Goal: Task Accomplishment & Management: Use online tool/utility

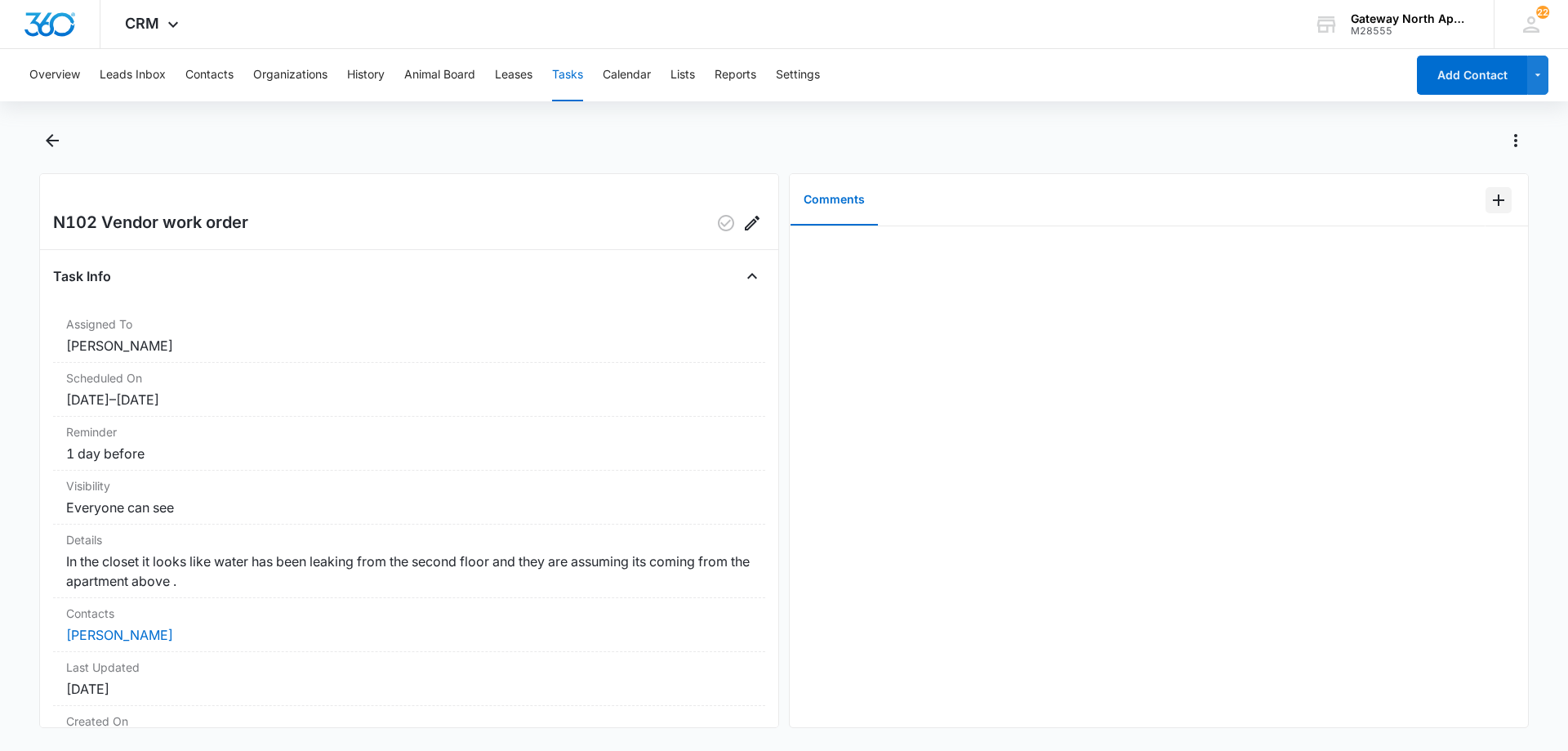
click at [1114, 201] on icon "Add Comment" at bounding box center [1498, 199] width 20 height 20
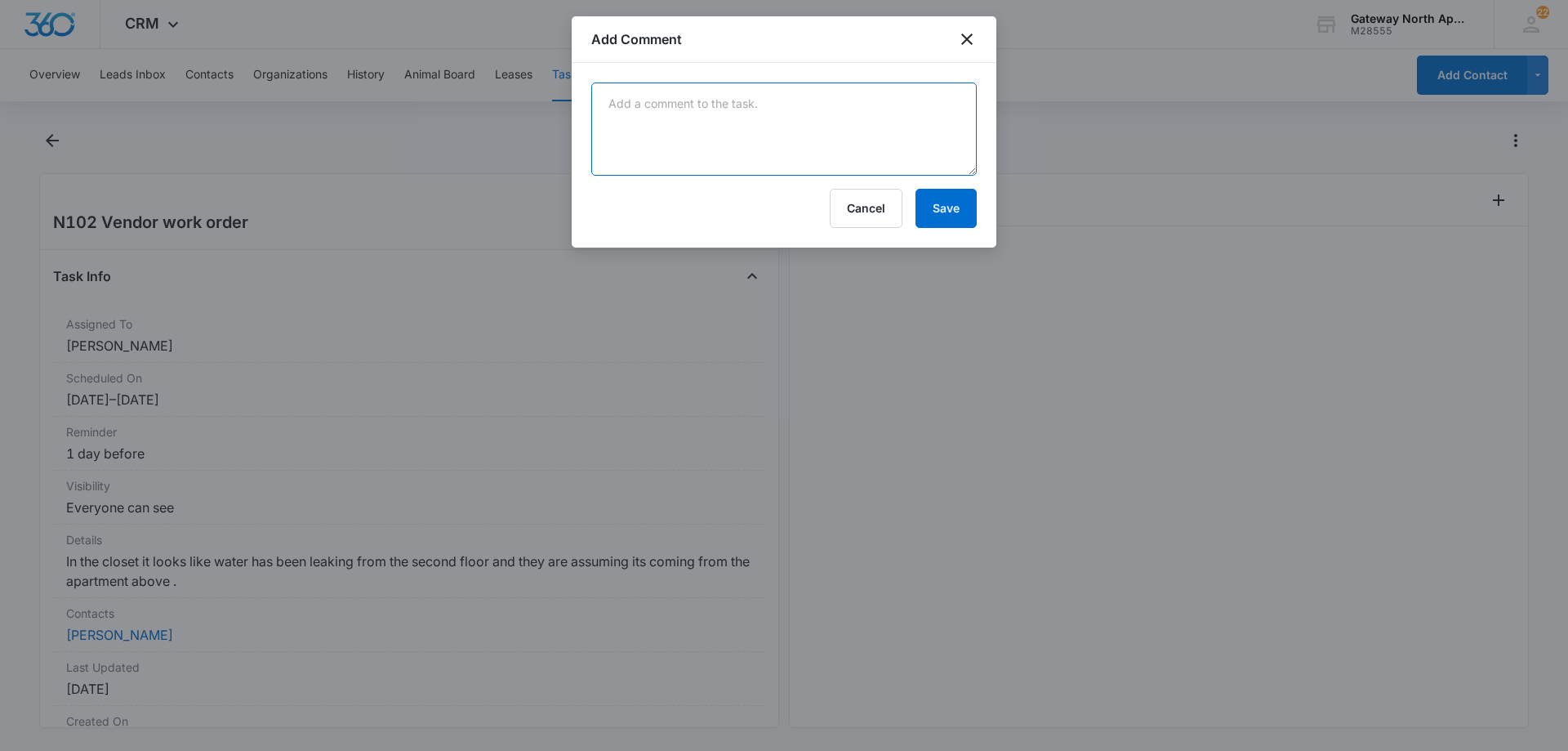
click at [704, 119] on textarea at bounding box center [784, 128] width 386 height 93
click at [889, 134] on textarea "the leak was coming from the drain stake where N202 y in the kitchen sink. Herb…" at bounding box center [784, 128] width 386 height 93
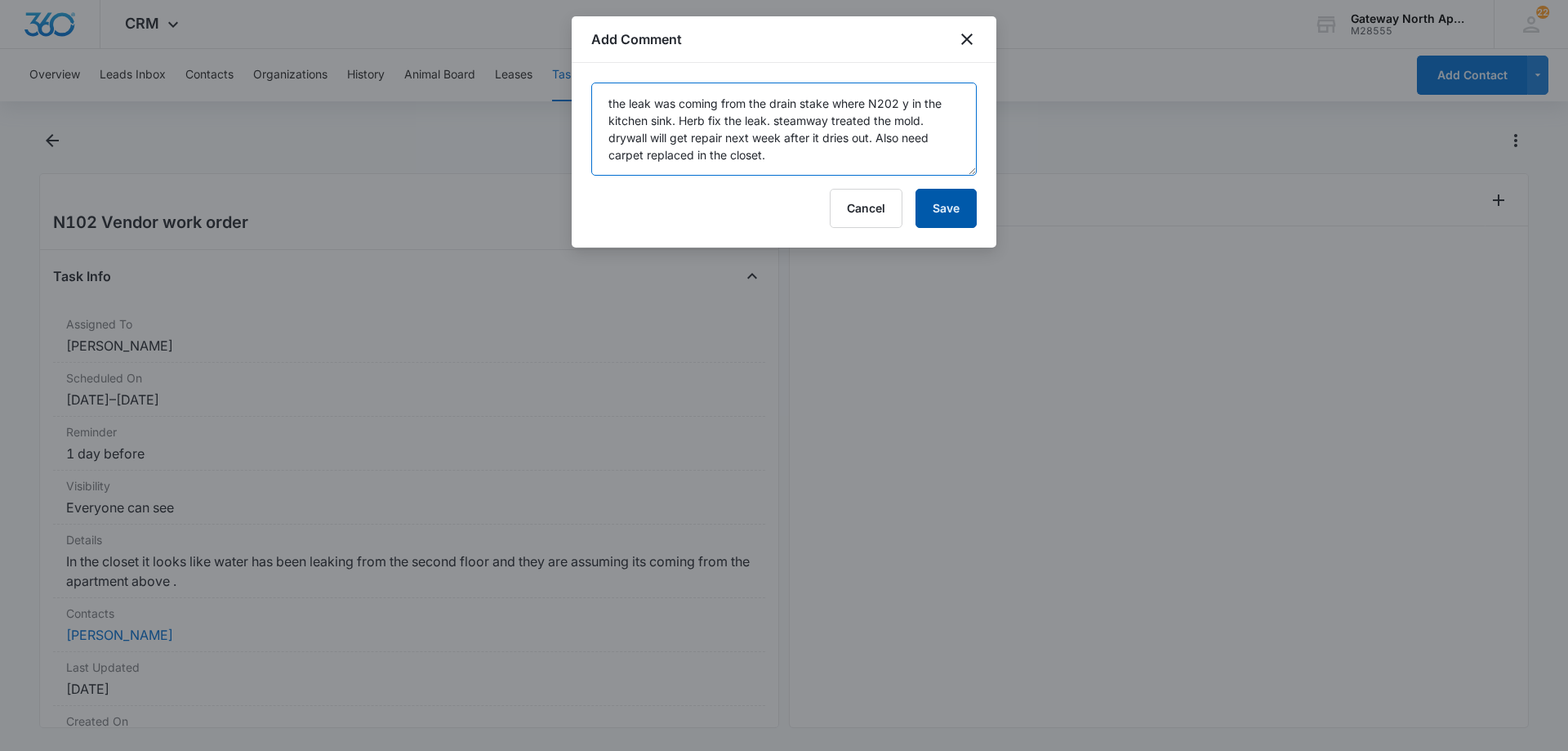
type textarea "the leak was coming from the drain stake where N202 y in the kitchen sink. Herb…"
click at [943, 204] on button "Save" at bounding box center [946, 208] width 62 height 39
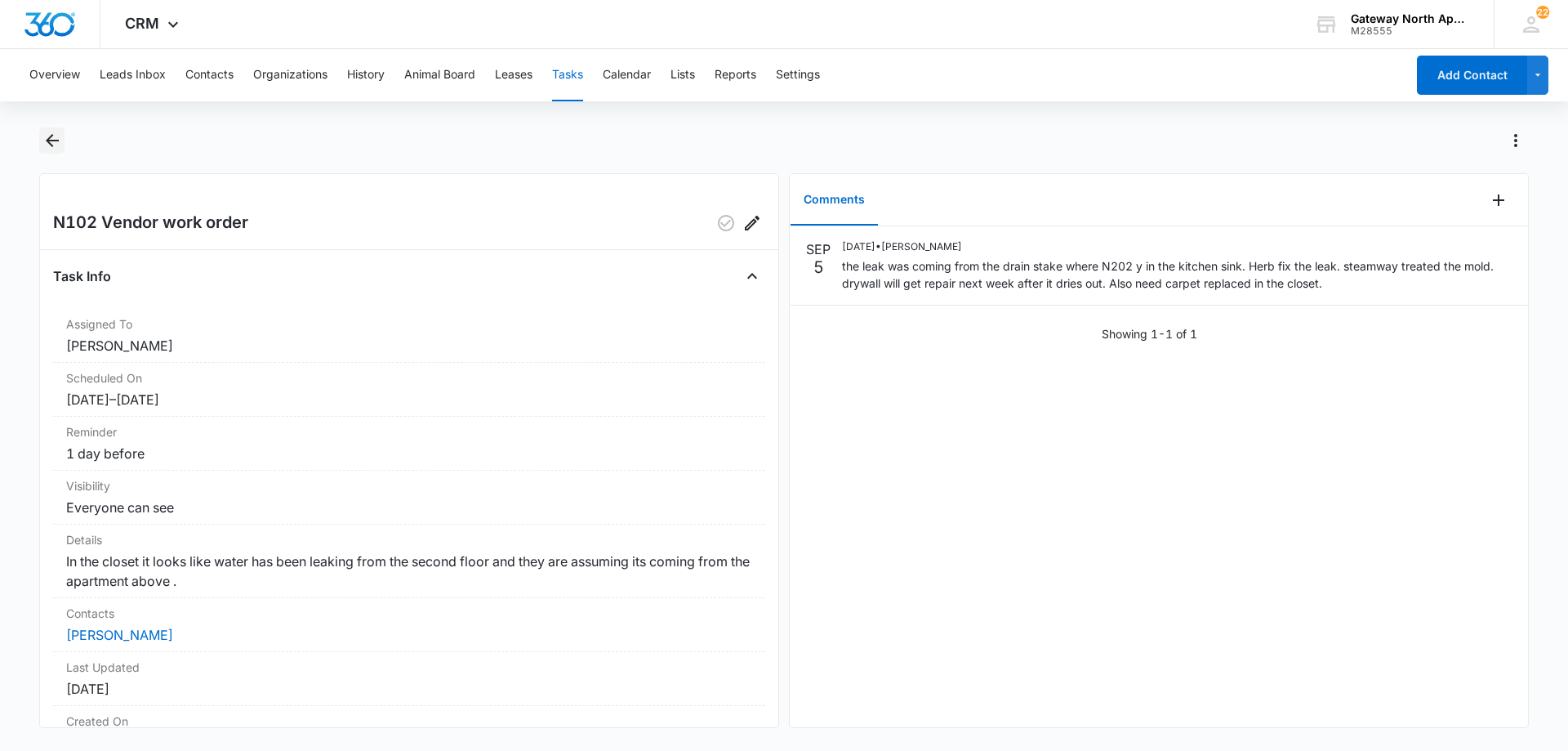
click at [55, 150] on button "Back" at bounding box center [51, 140] width 25 height 26
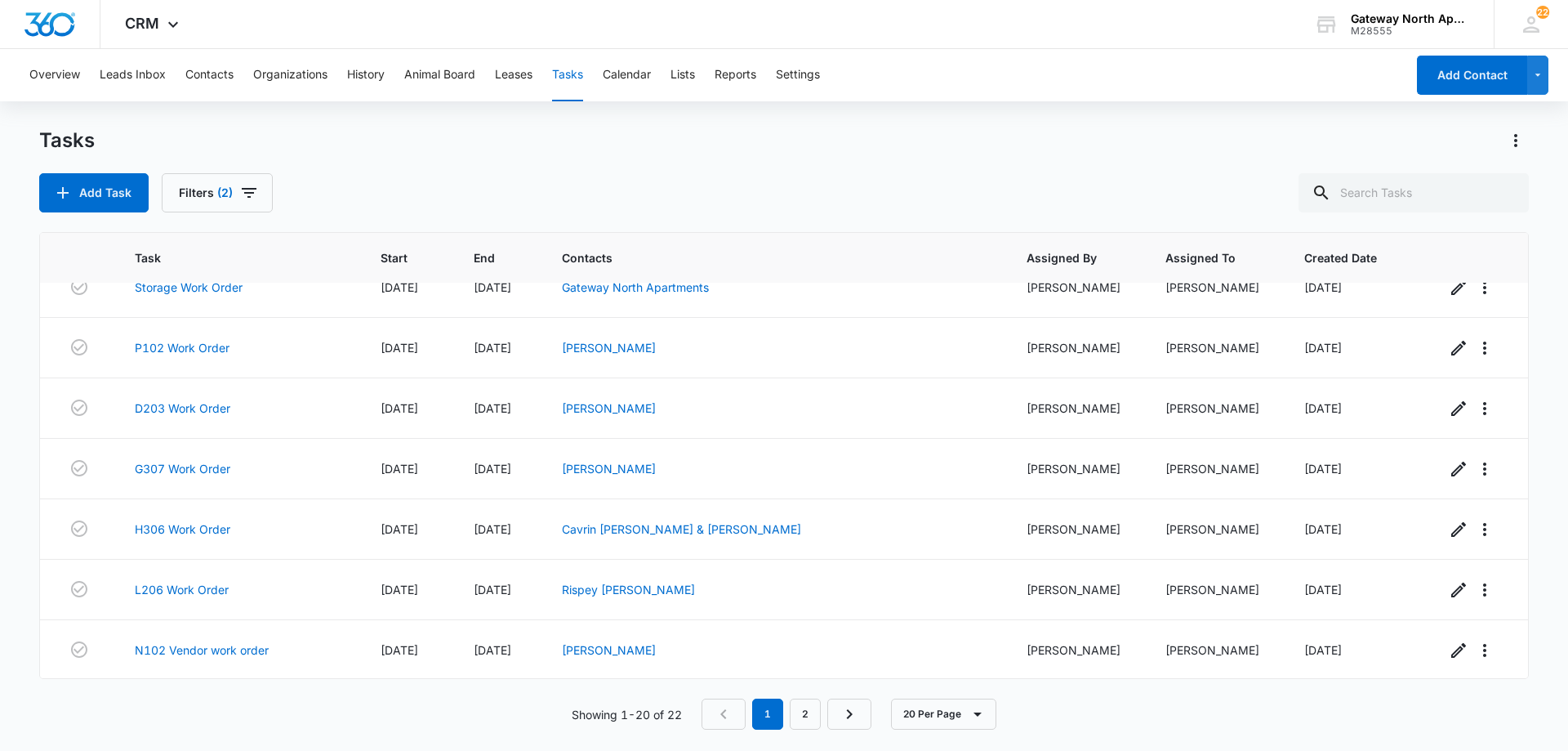
scroll to position [813, 0]
click at [808, 712] on link "2" at bounding box center [805, 714] width 31 height 31
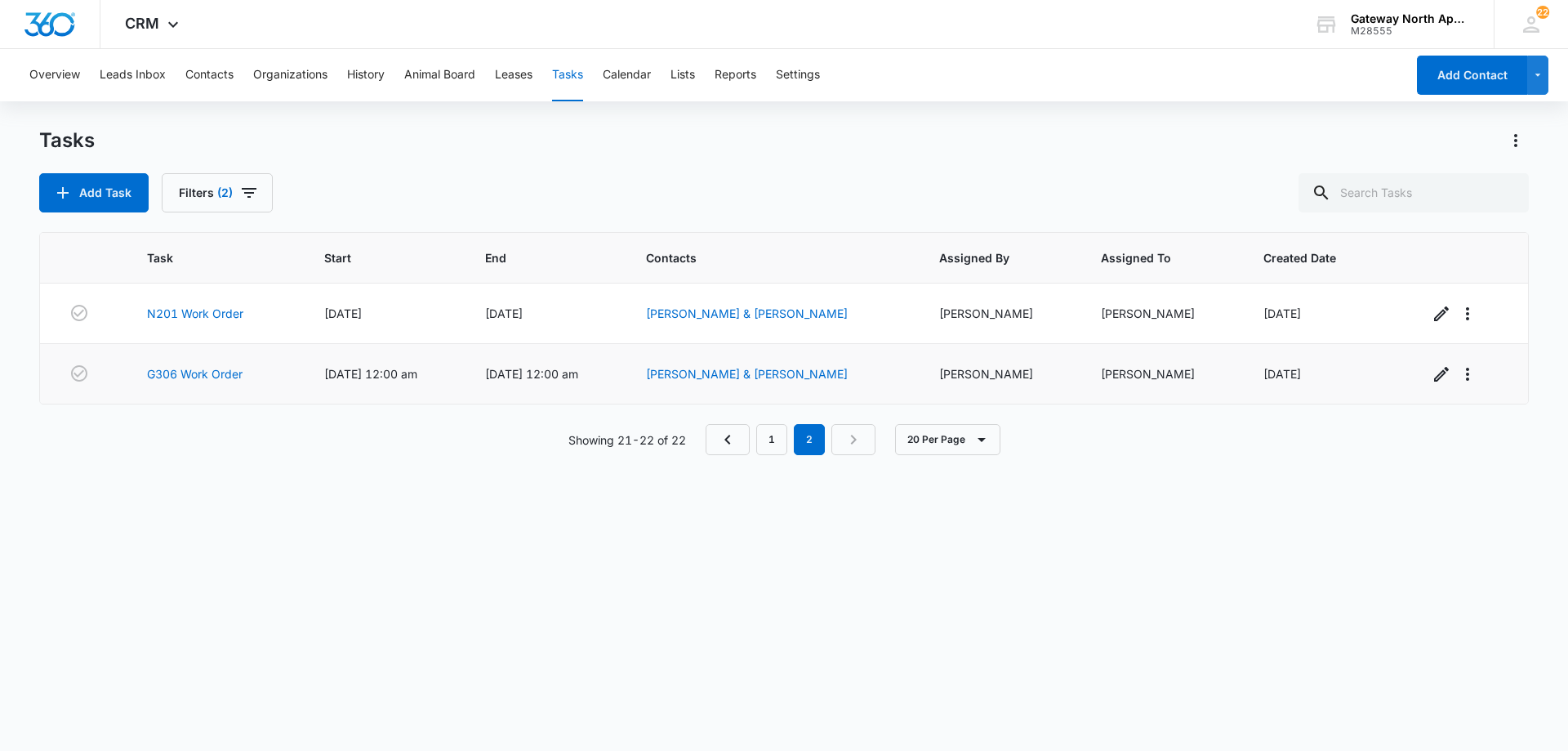
scroll to position [0, 0]
click at [221, 373] on link "G306 Work Order" at bounding box center [195, 374] width 95 height 17
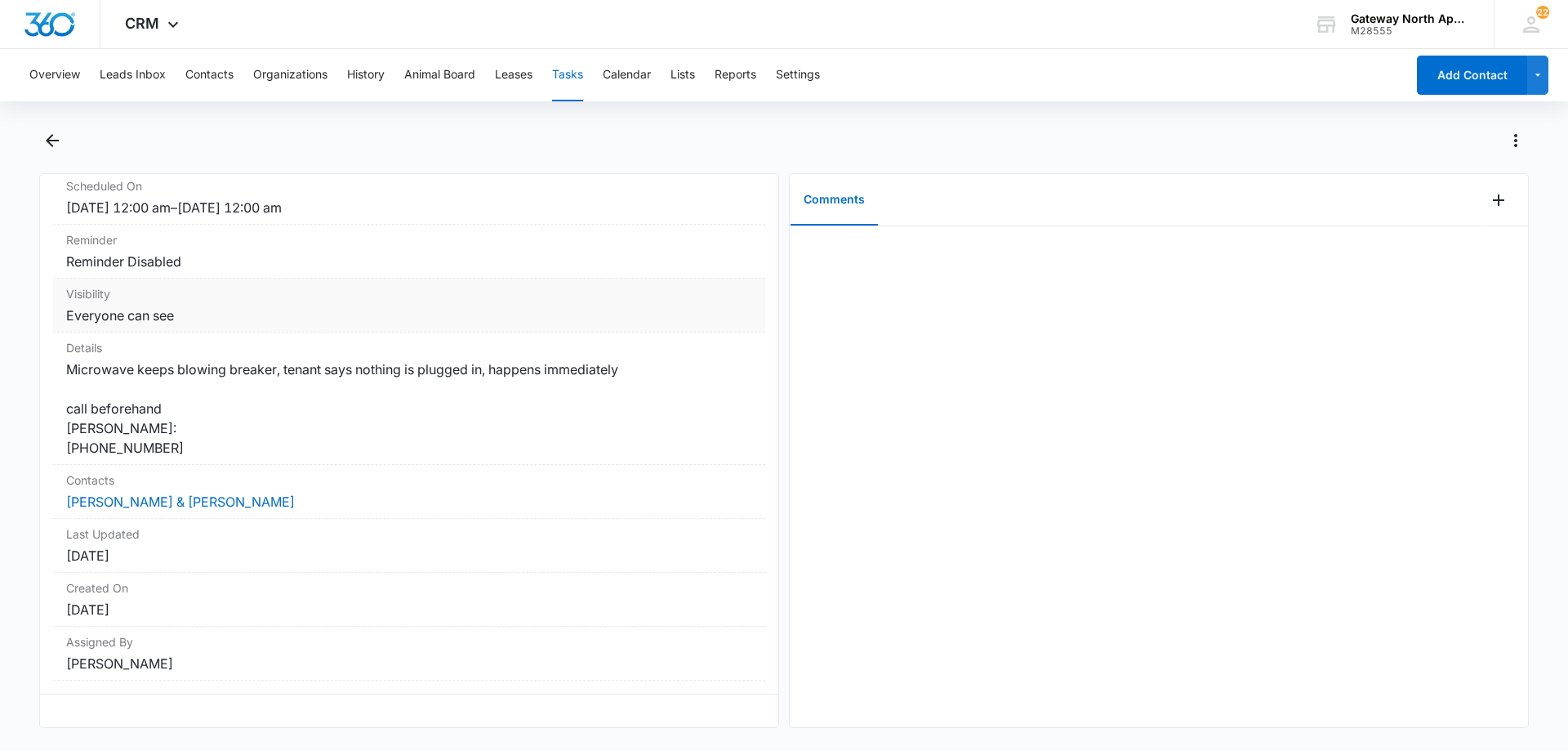
scroll to position [224, 0]
click at [51, 142] on icon "Back" at bounding box center [52, 140] width 20 height 20
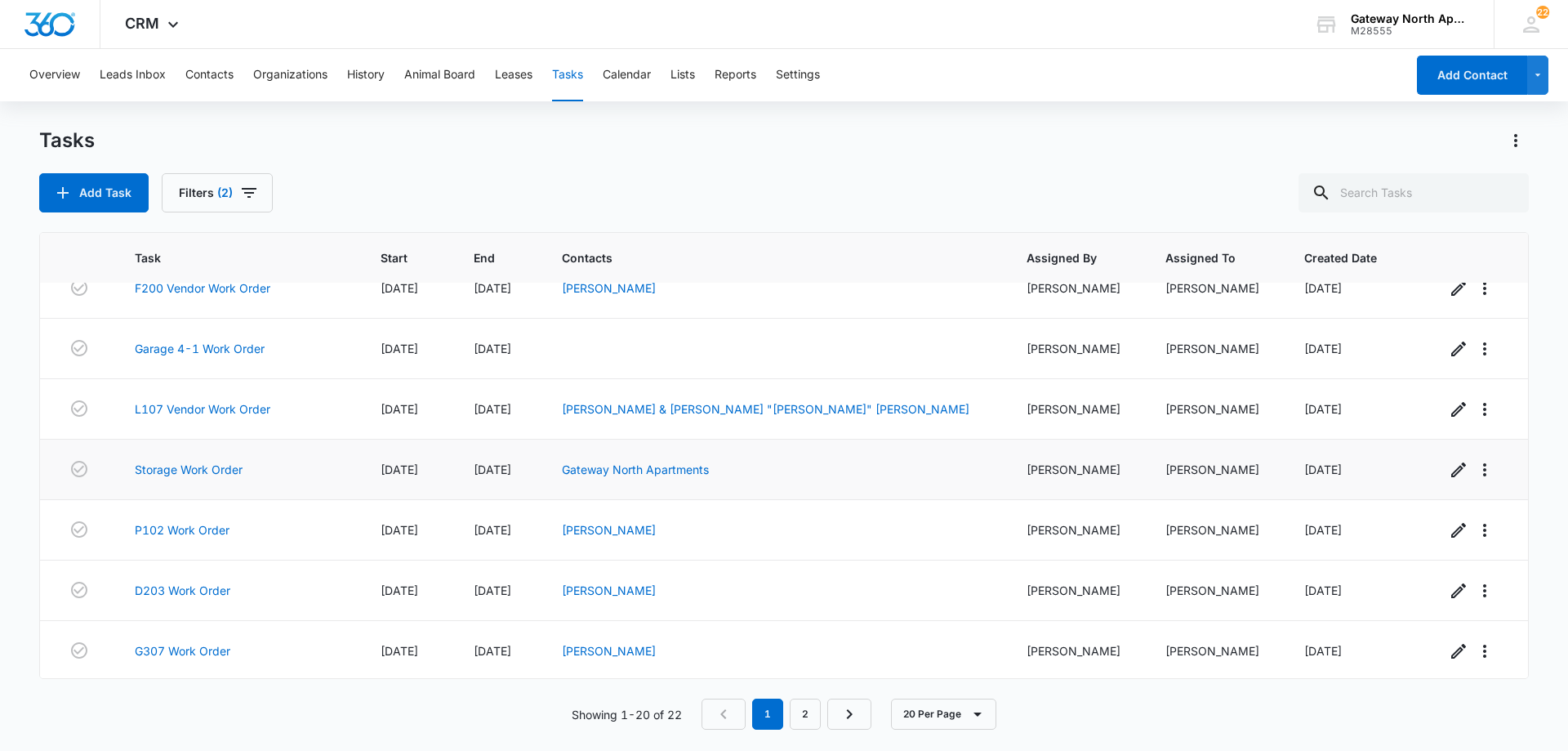
scroll to position [813, 0]
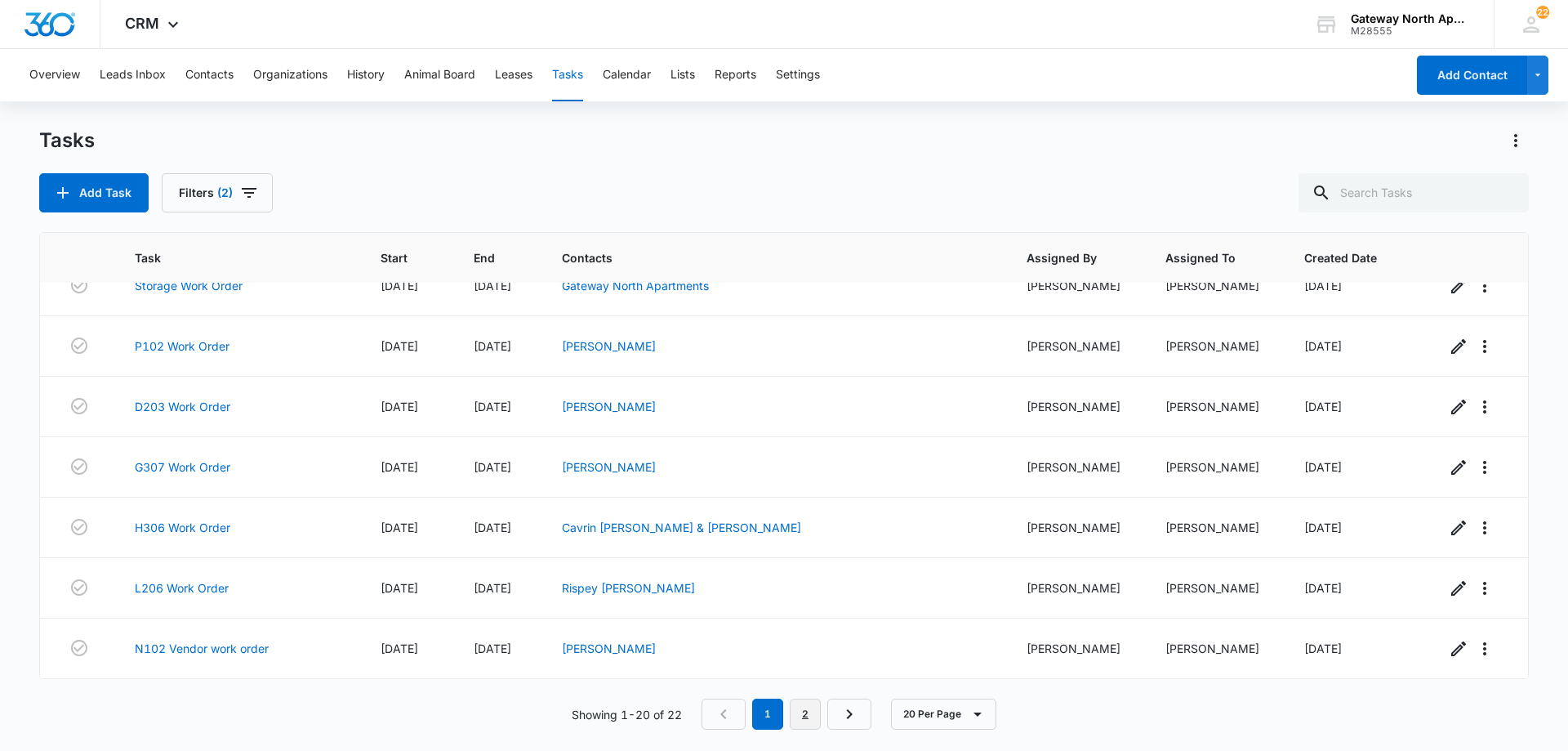
click at [814, 712] on link "2" at bounding box center [805, 714] width 31 height 31
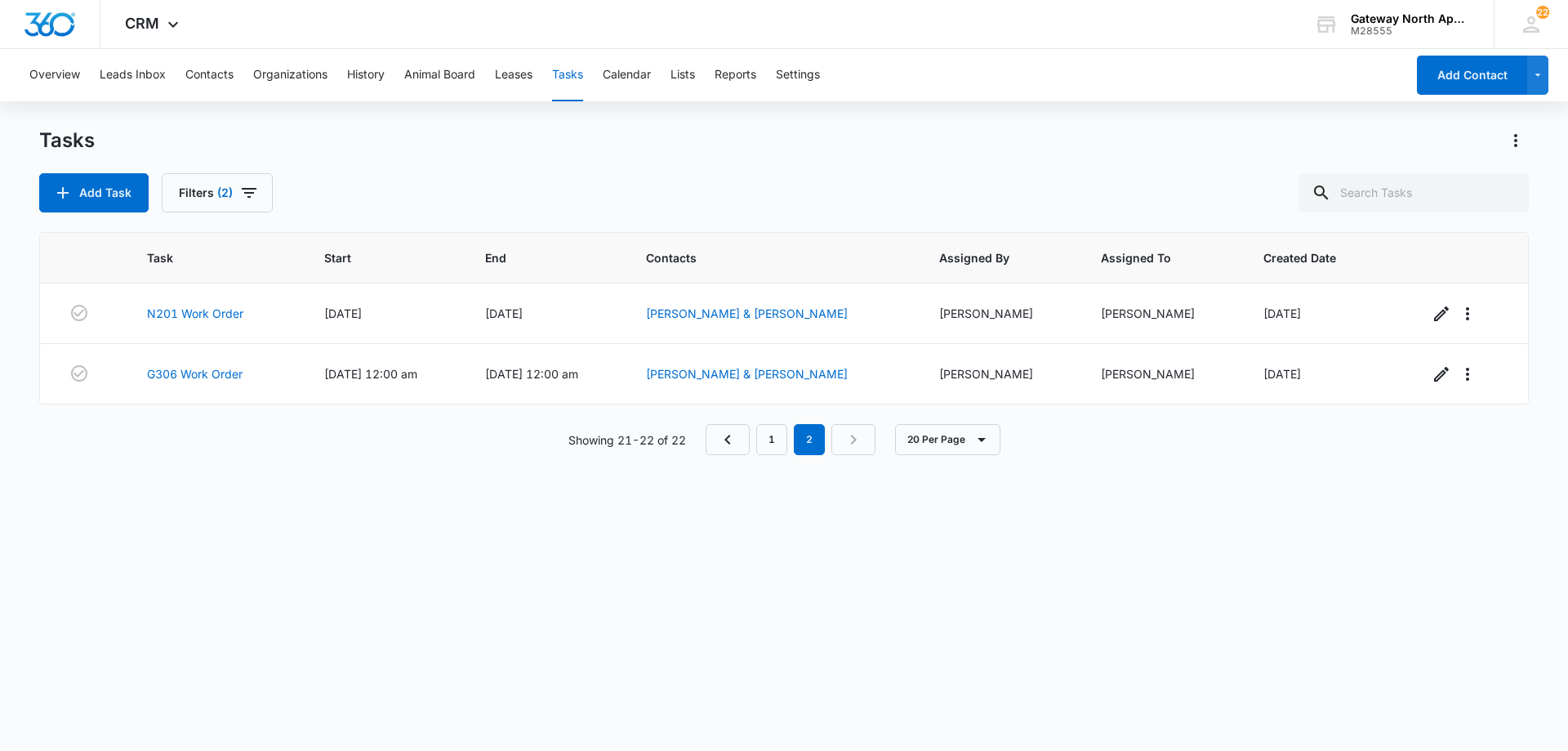
scroll to position [0, 0]
click at [220, 311] on link "N201 Work Order" at bounding box center [195, 313] width 96 height 17
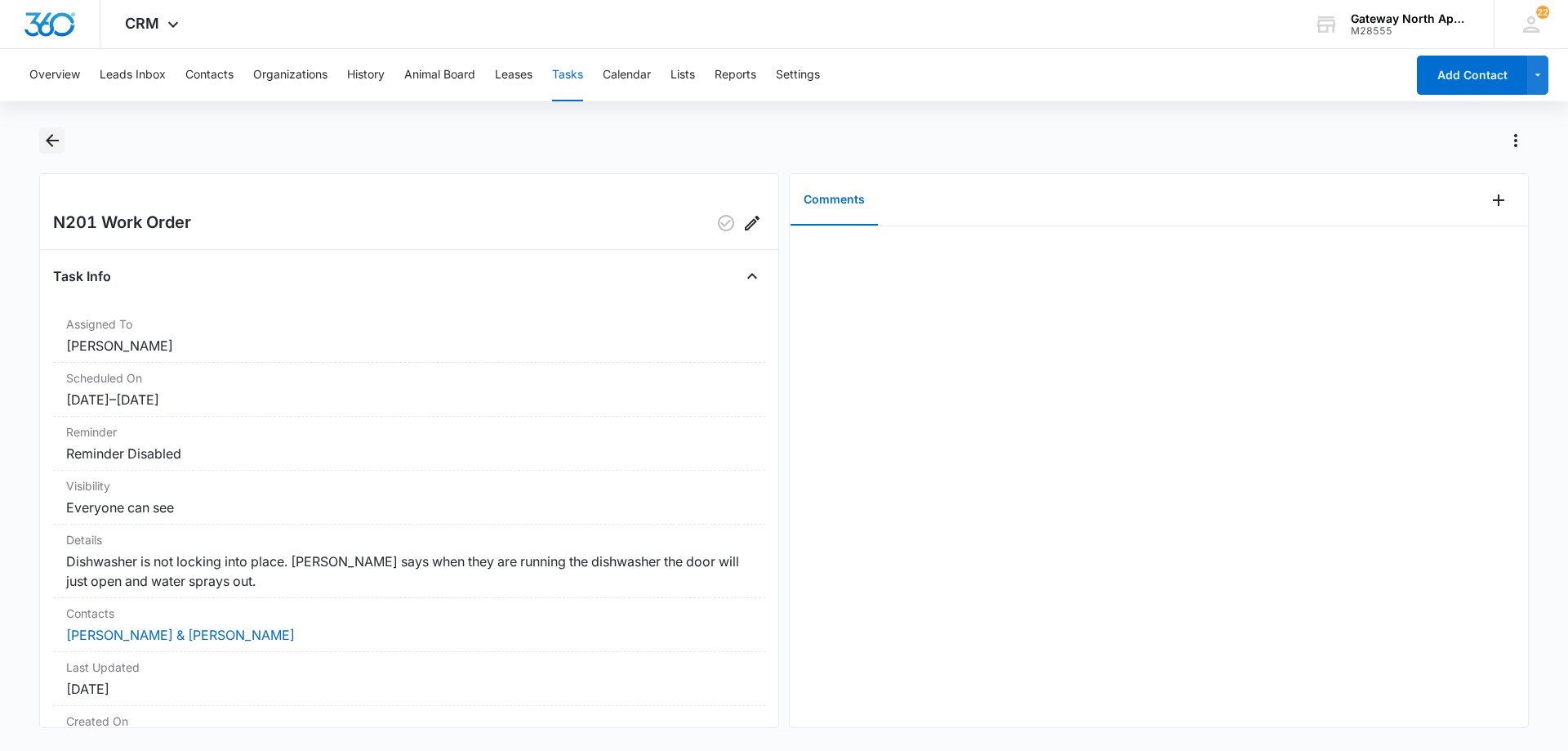
click at [55, 141] on icon "Back" at bounding box center [52, 140] width 13 height 13
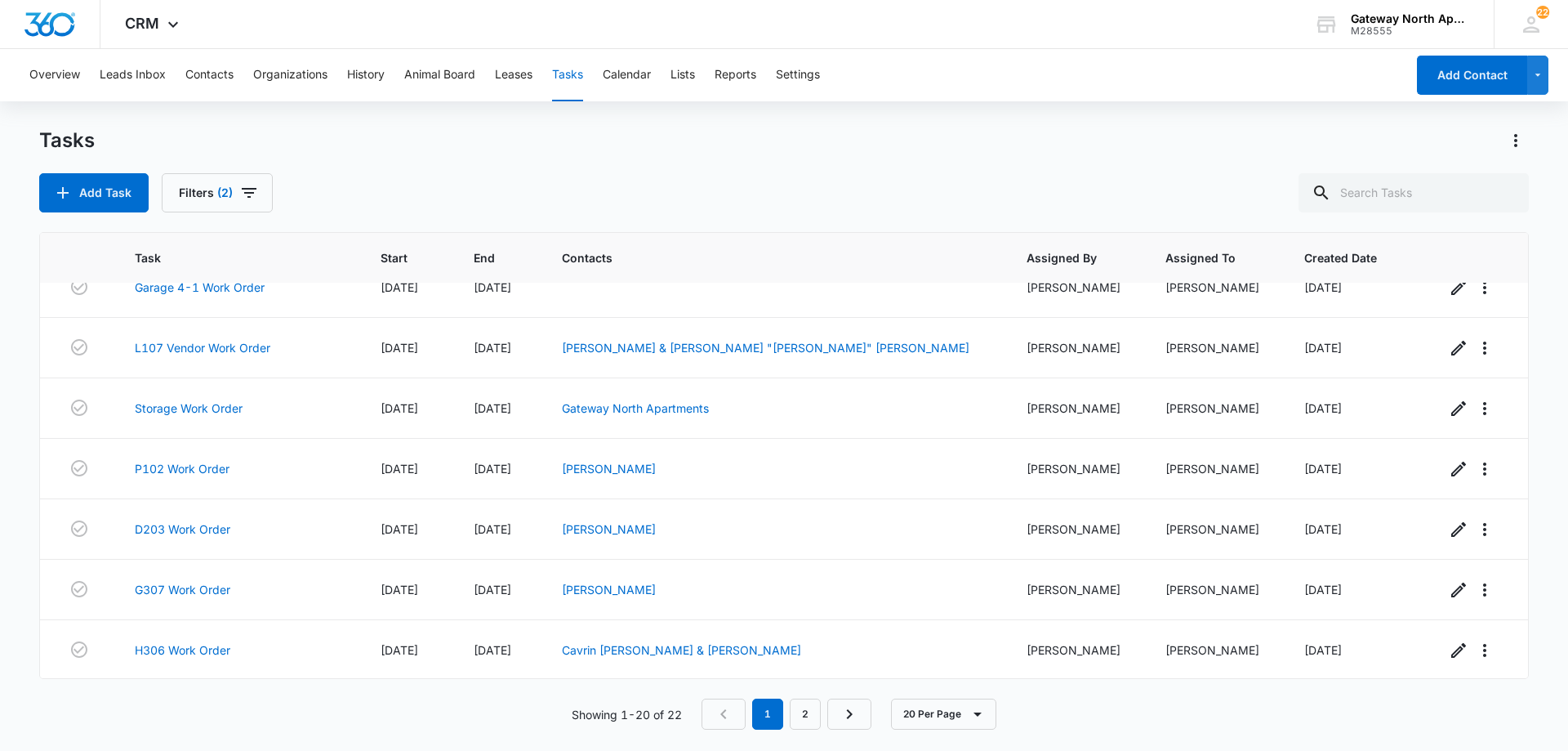
scroll to position [813, 0]
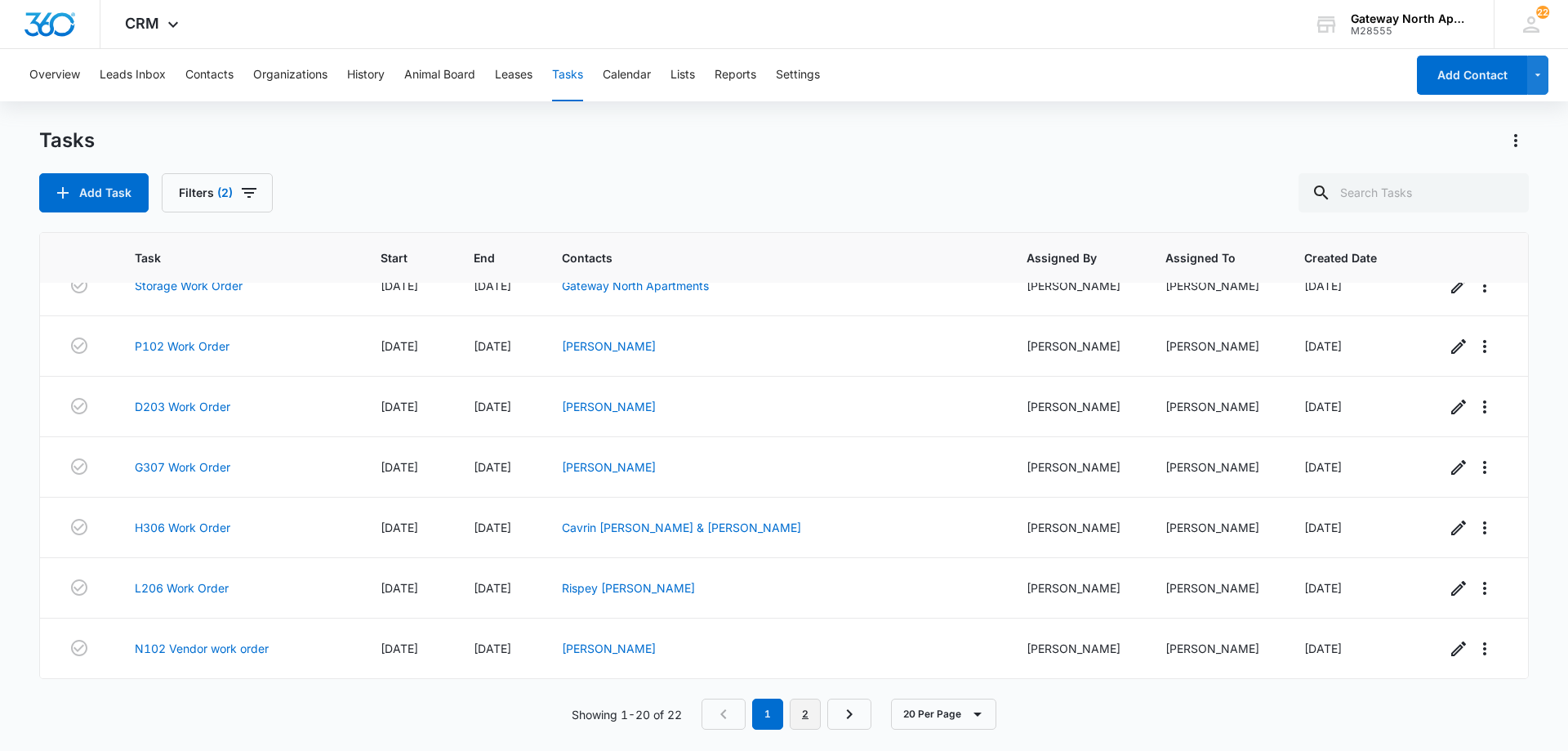
click at [809, 714] on link "2" at bounding box center [805, 714] width 31 height 31
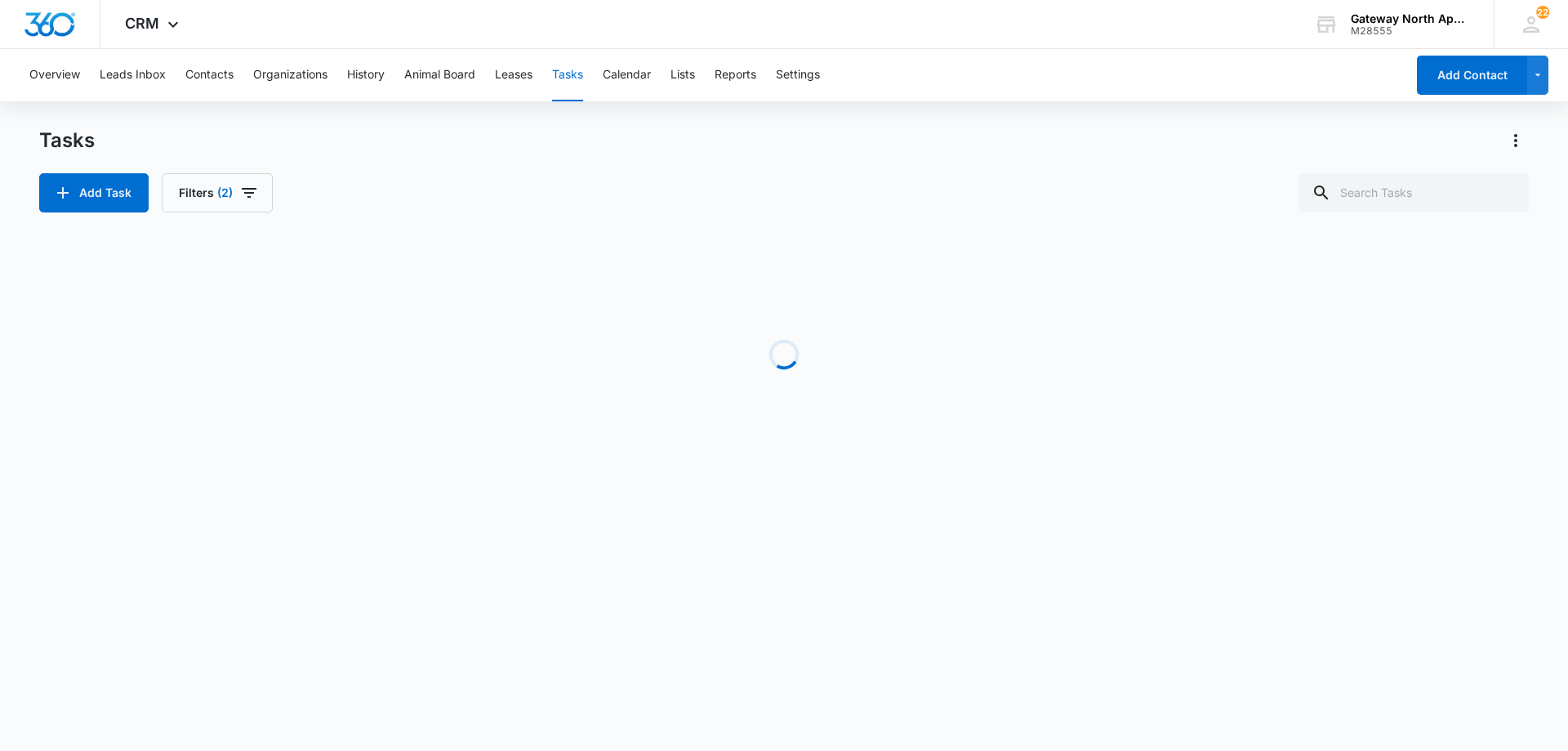
scroll to position [0, 0]
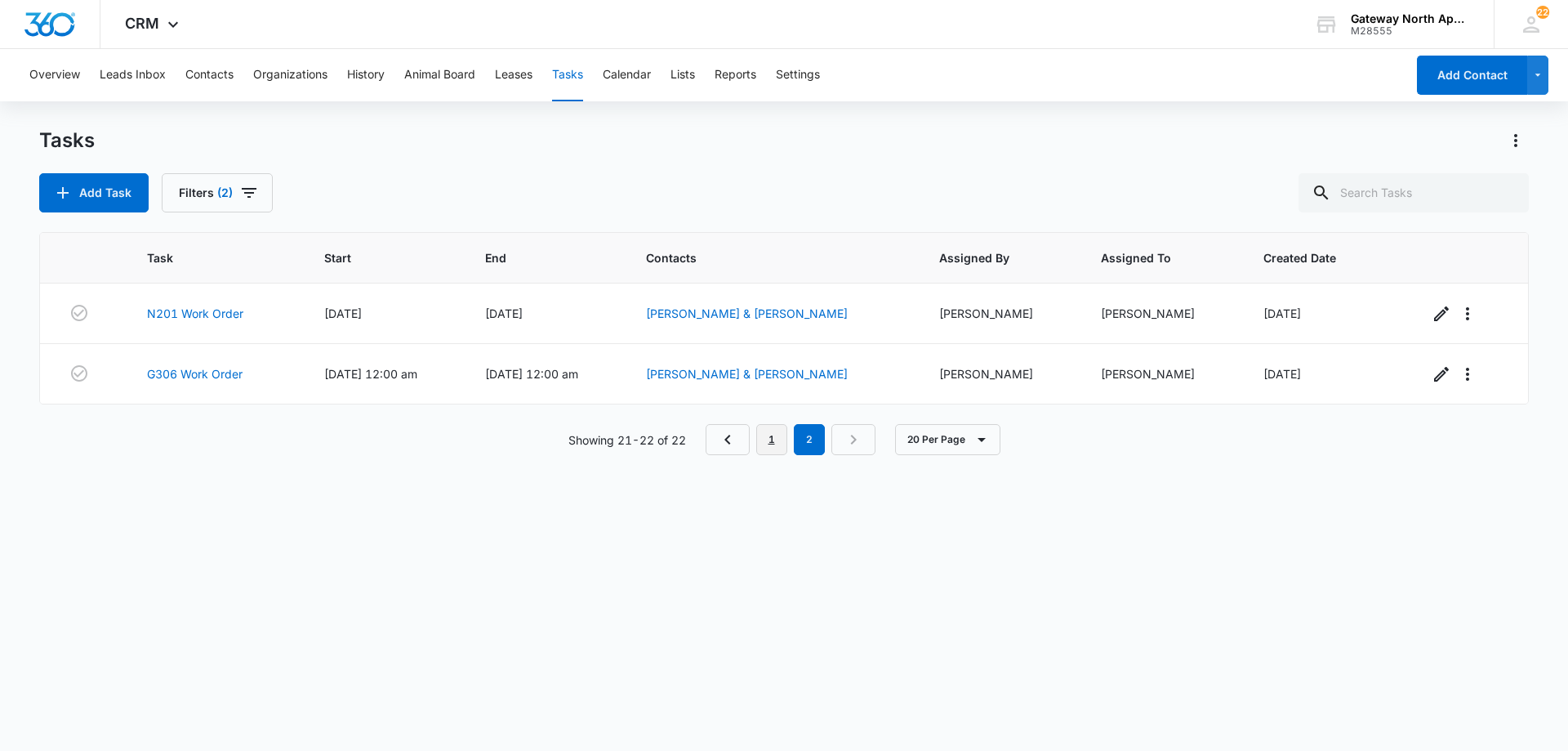
click at [774, 443] on link "1" at bounding box center [771, 440] width 31 height 31
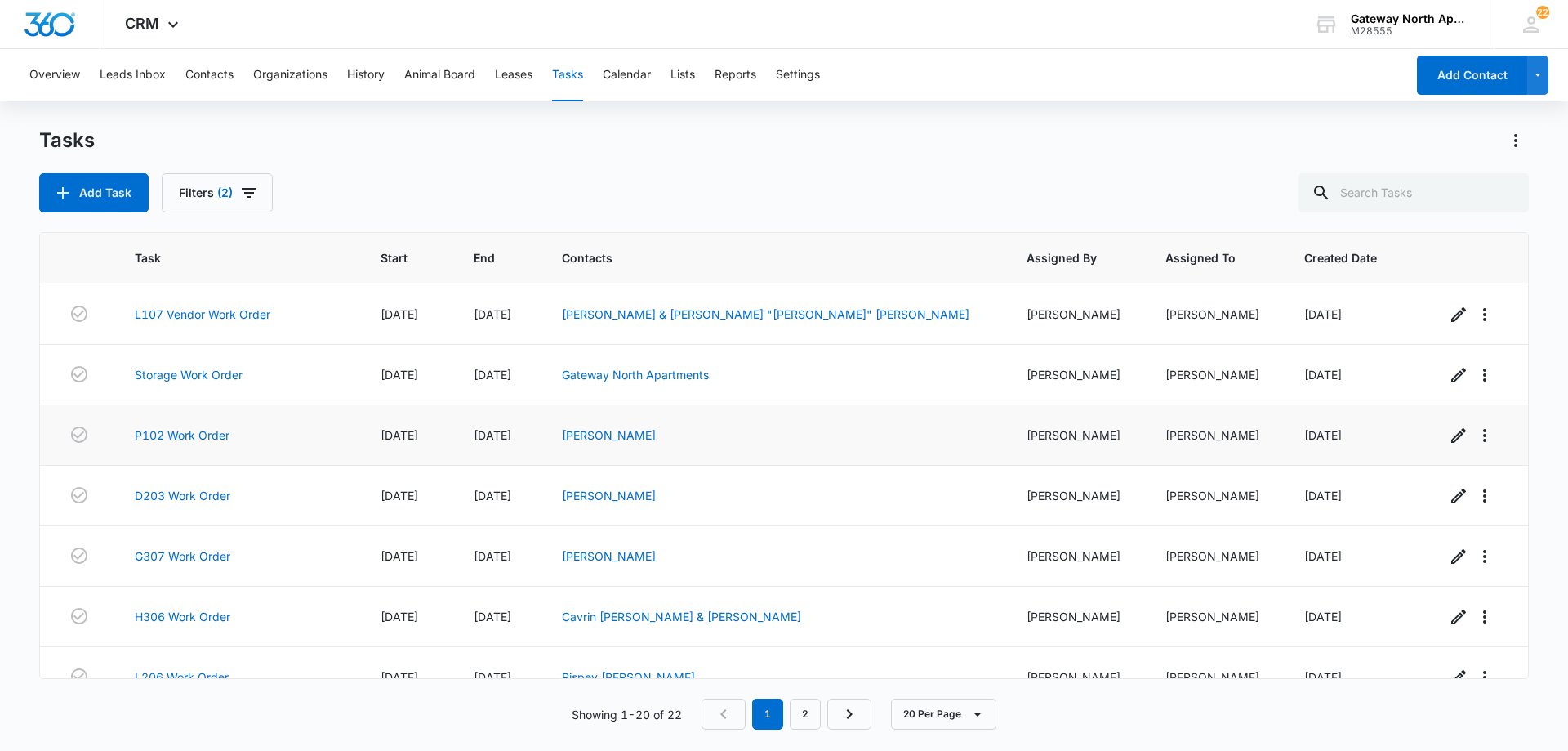
scroll to position [813, 0]
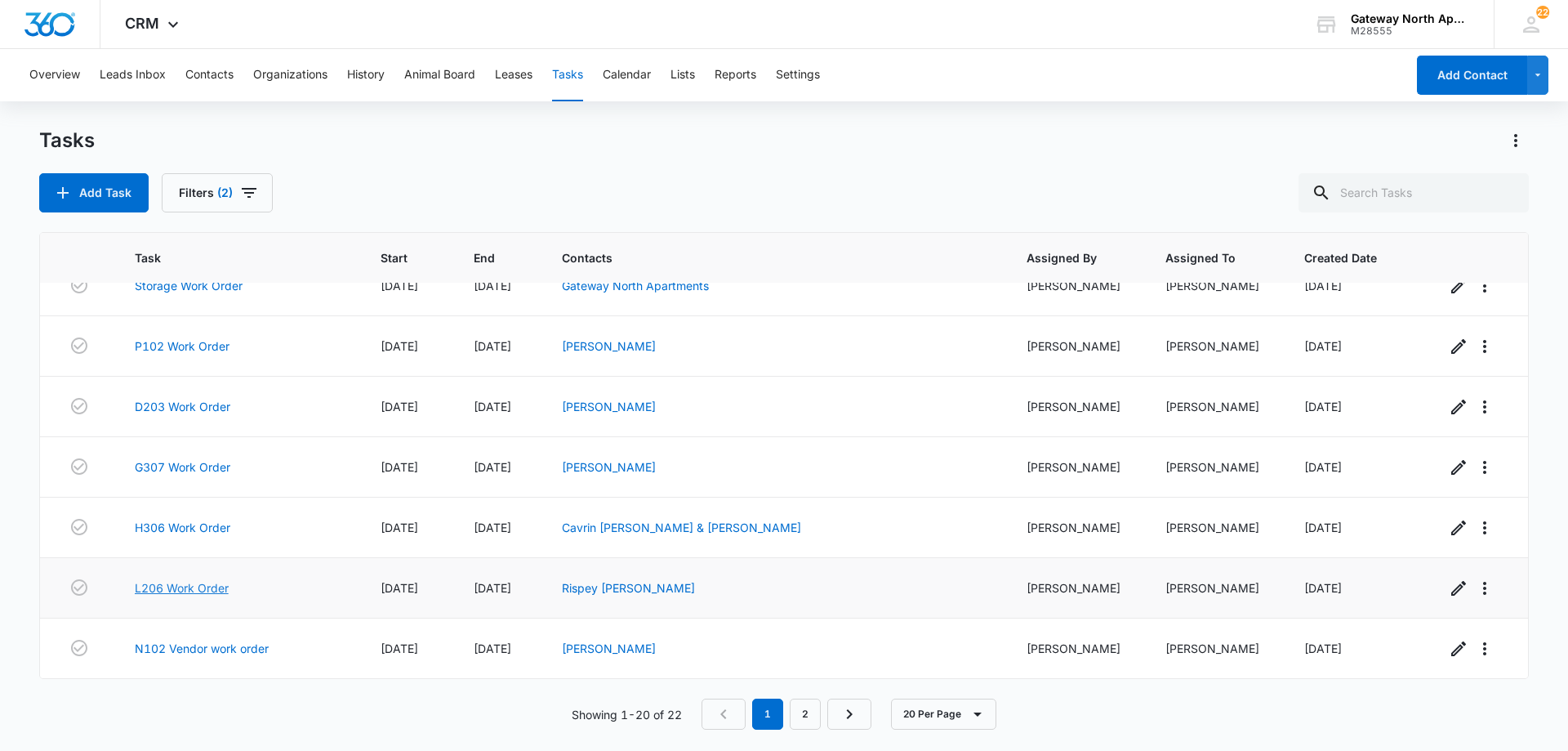
click at [209, 591] on link "L206 Work Order" at bounding box center [181, 588] width 94 height 17
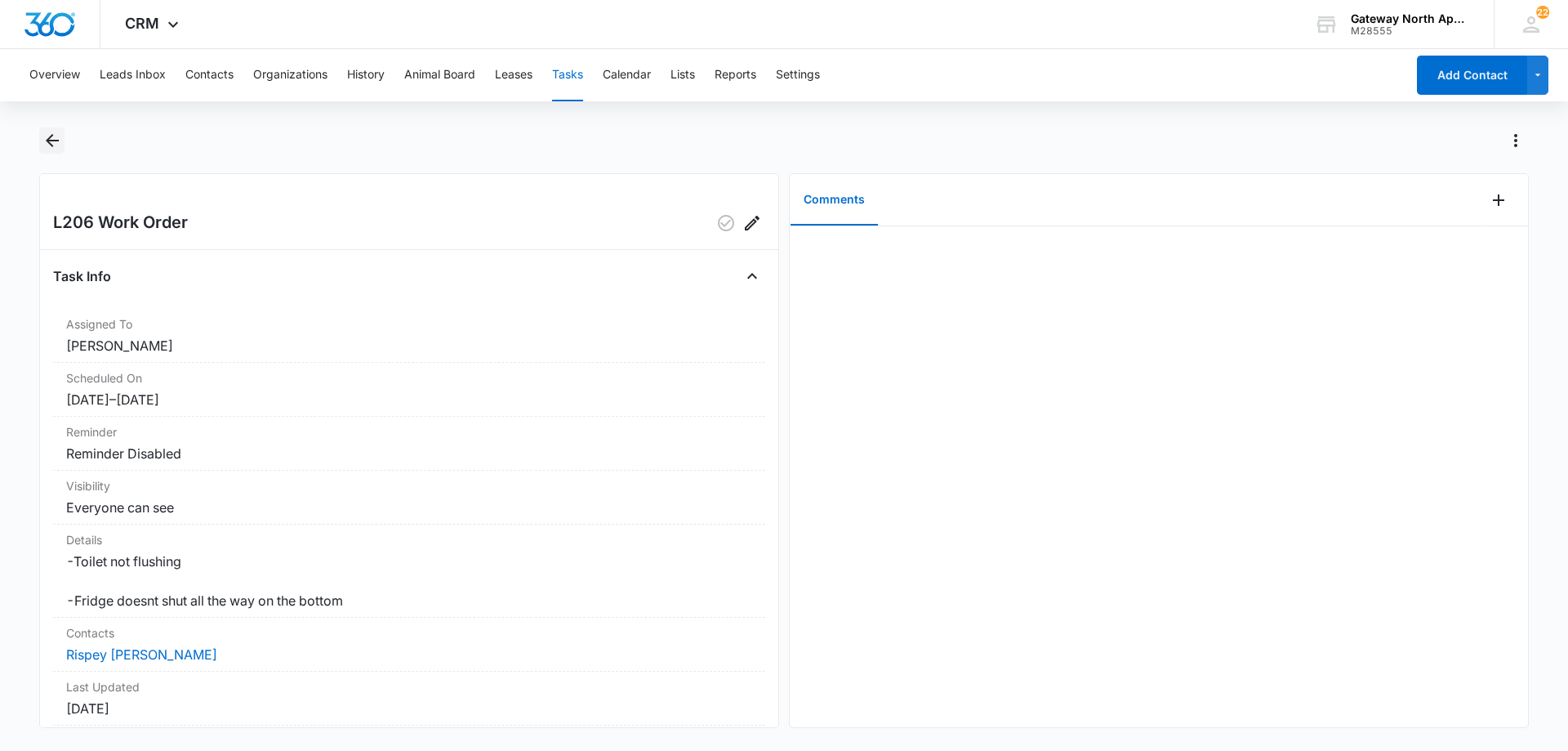
click at [55, 140] on icon "Back" at bounding box center [52, 140] width 13 height 13
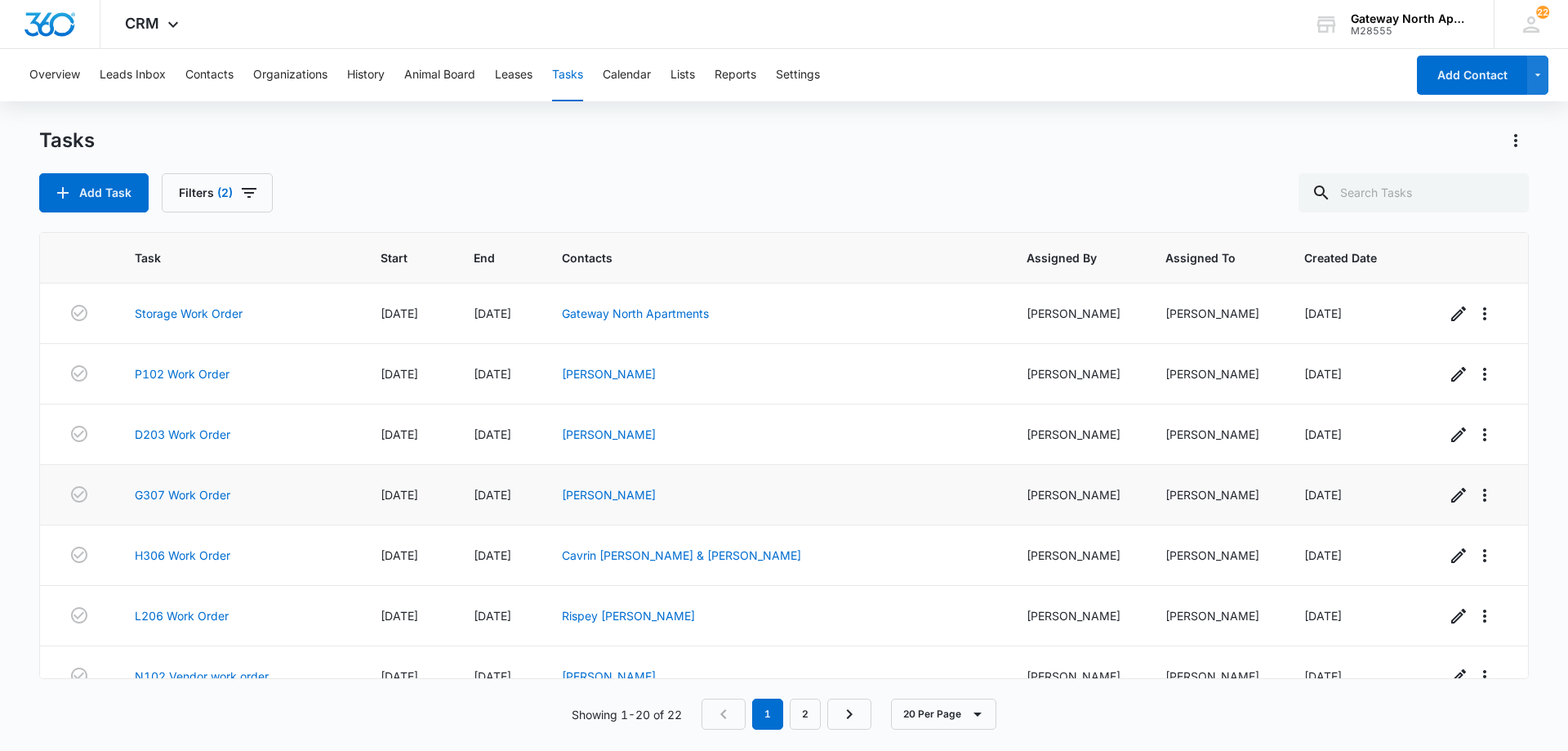
scroll to position [813, 0]
